Goal: Find specific page/section: Find specific page/section

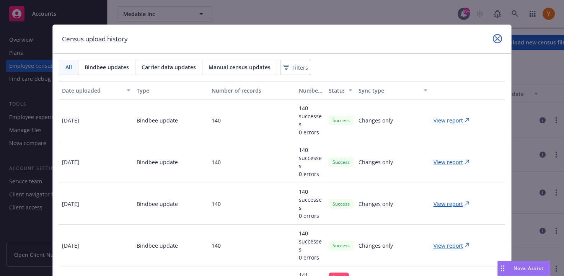
click at [496, 36] on icon "close" at bounding box center [498, 38] width 5 height 5
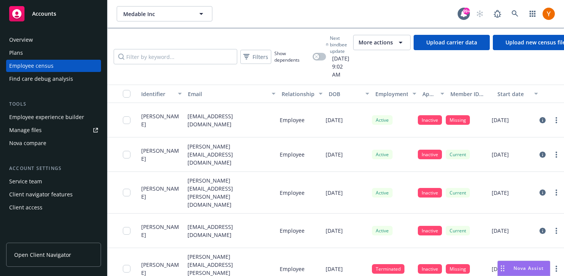
click at [98, 83] on link "Find care debug analysis" at bounding box center [53, 79] width 95 height 12
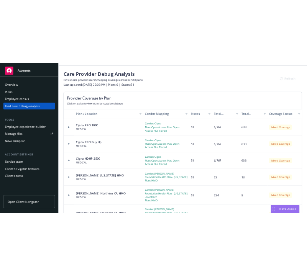
scroll to position [28, 0]
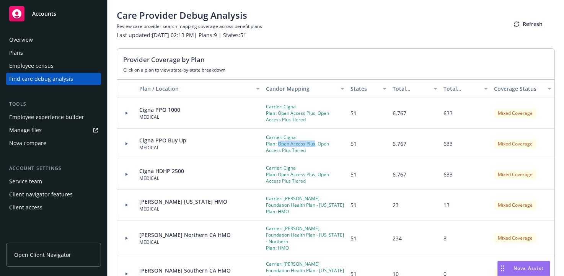
drag, startPoint x: 279, startPoint y: 144, endPoint x: 316, endPoint y: 146, distance: 36.8
click at [316, 146] on div "Plan: Open Access Plus, Open Access Plus Tiered" at bounding box center [305, 147] width 79 height 13
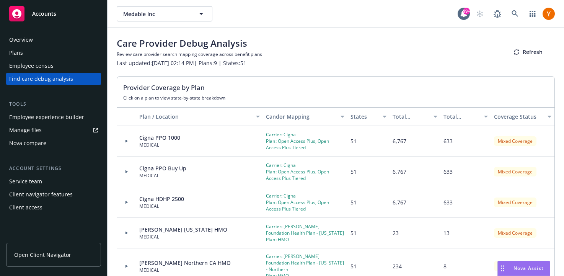
click at [306, 145] on div "Plan: Open Access Plus, Open Access Plus Tiered" at bounding box center [305, 144] width 79 height 13
